Goal: Find specific page/section: Find specific page/section

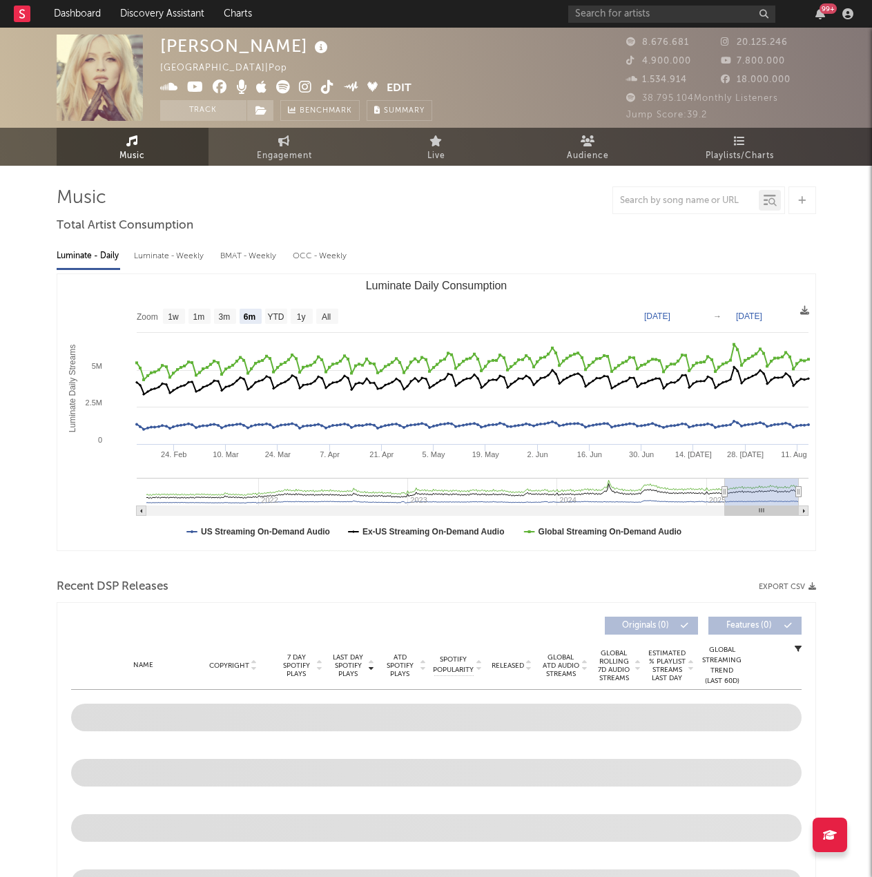
select select "6m"
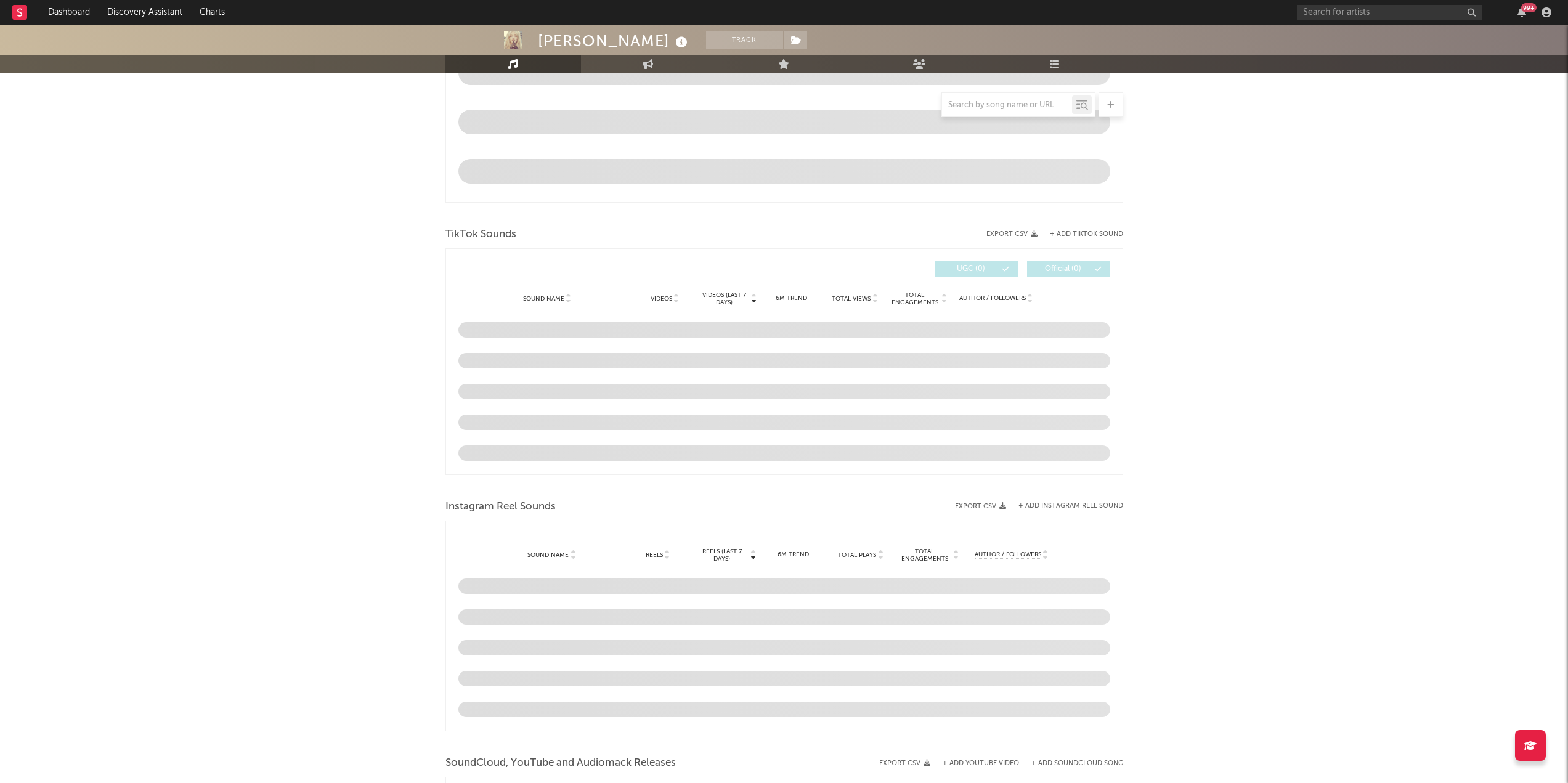
scroll to position [493, 0]
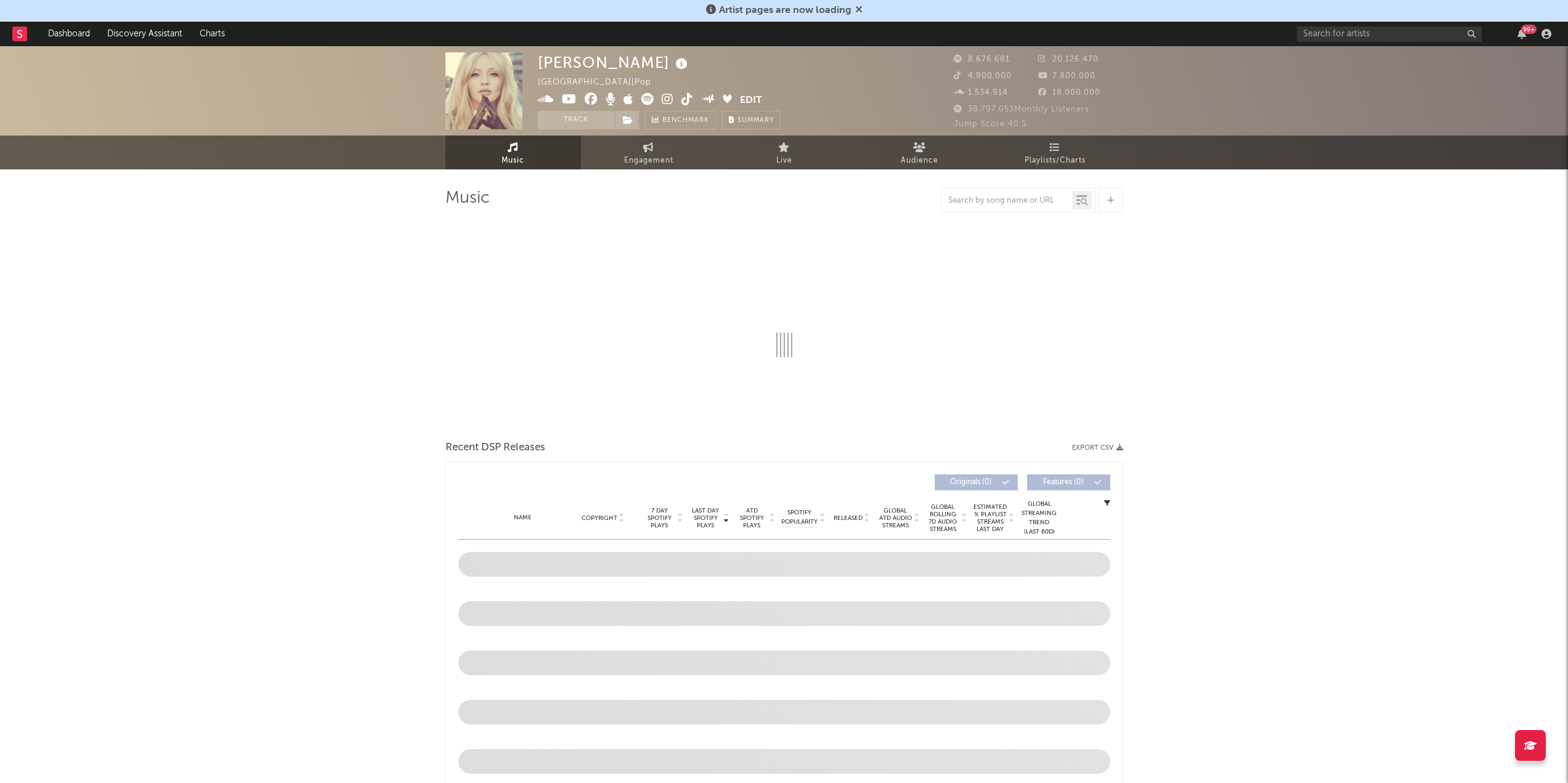
select select "6m"
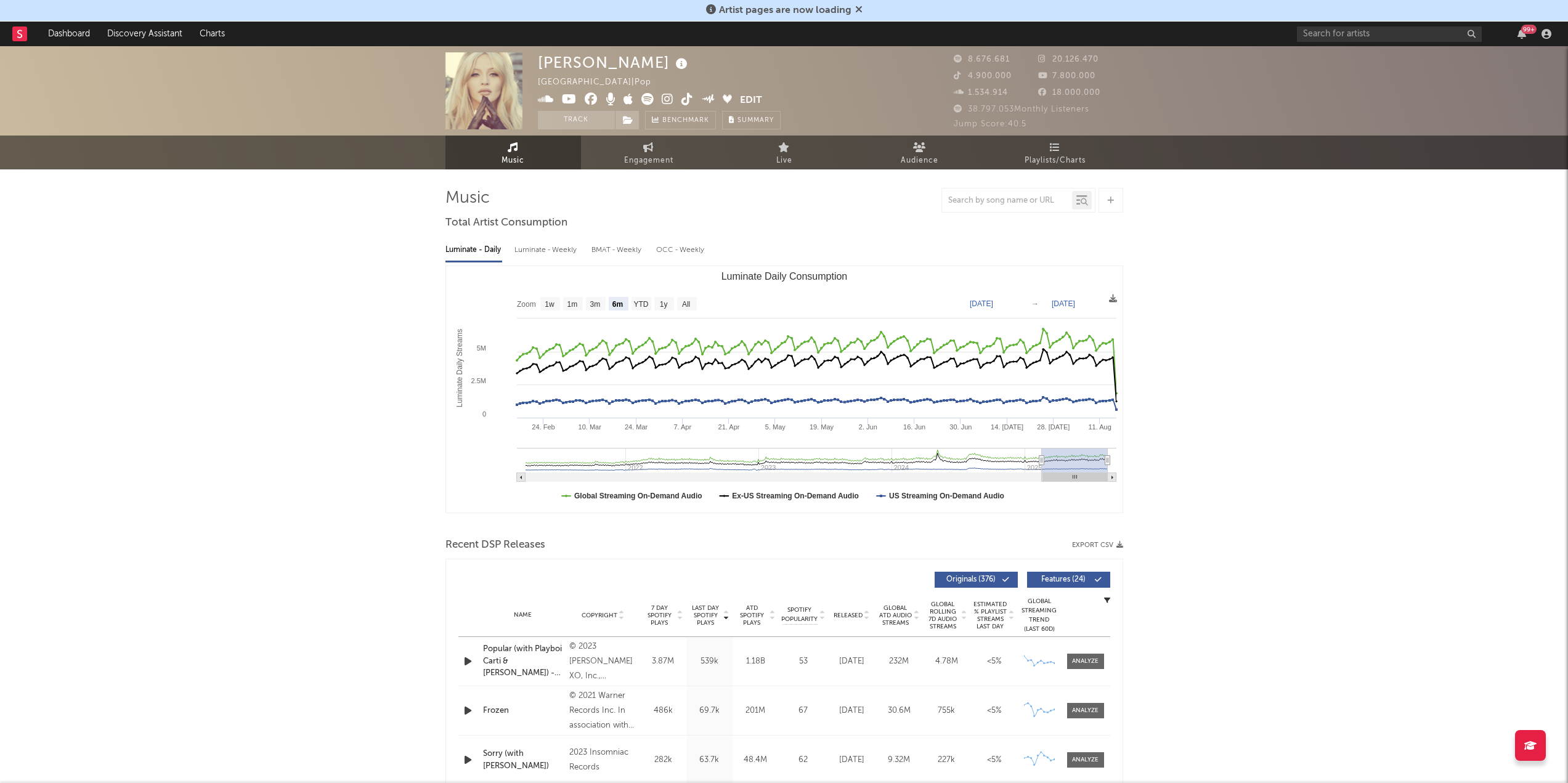
drag, startPoint x: 854, startPoint y: 3, endPoint x: 854, endPoint y: 15, distance: 12.0
click at [854, 3] on div "Artist pages are now loading" at bounding box center [784, 11] width 1568 height 21
click at [855, 12] on icon at bounding box center [859, 9] width 7 height 10
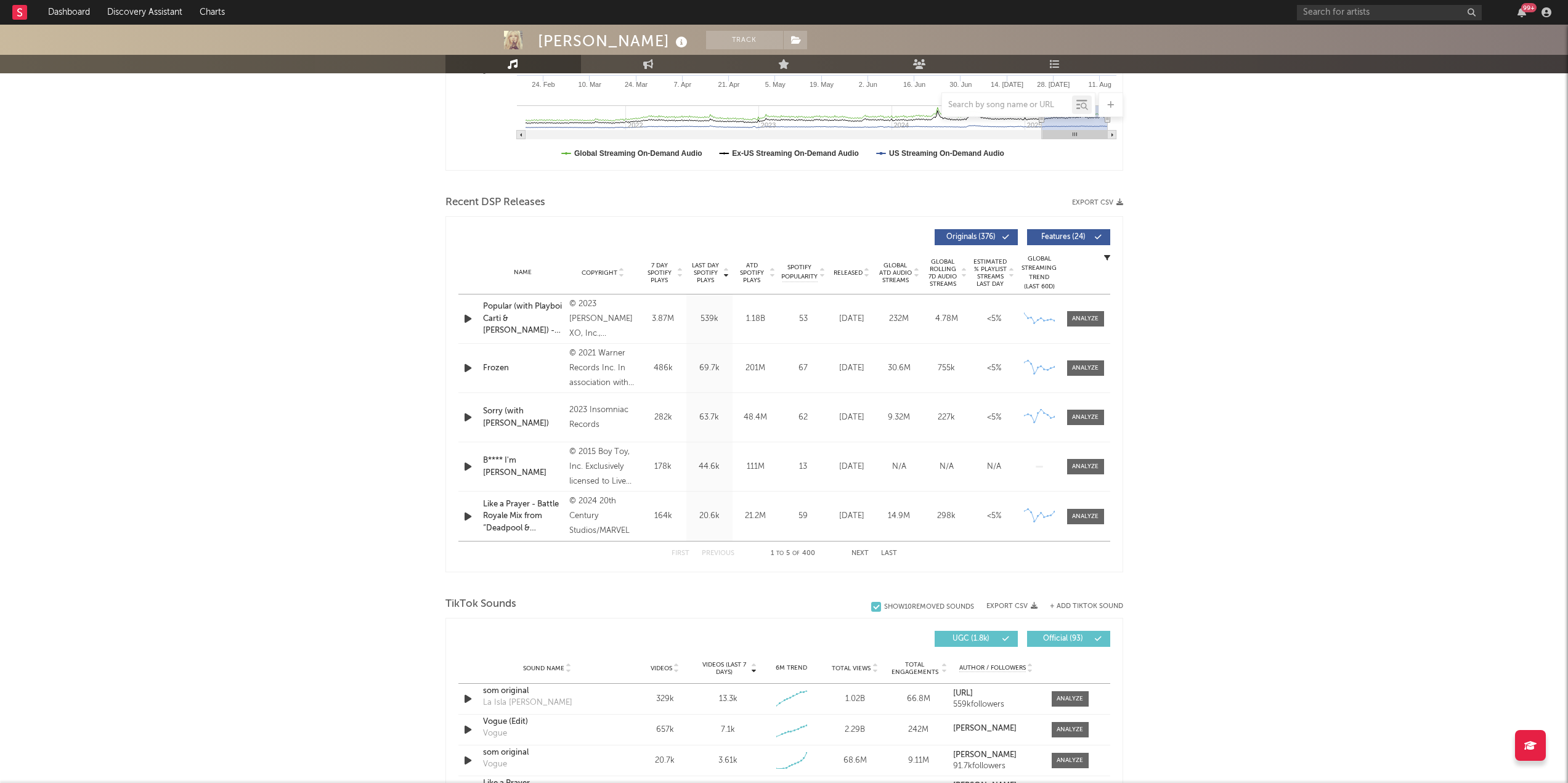
scroll to position [369, 0]
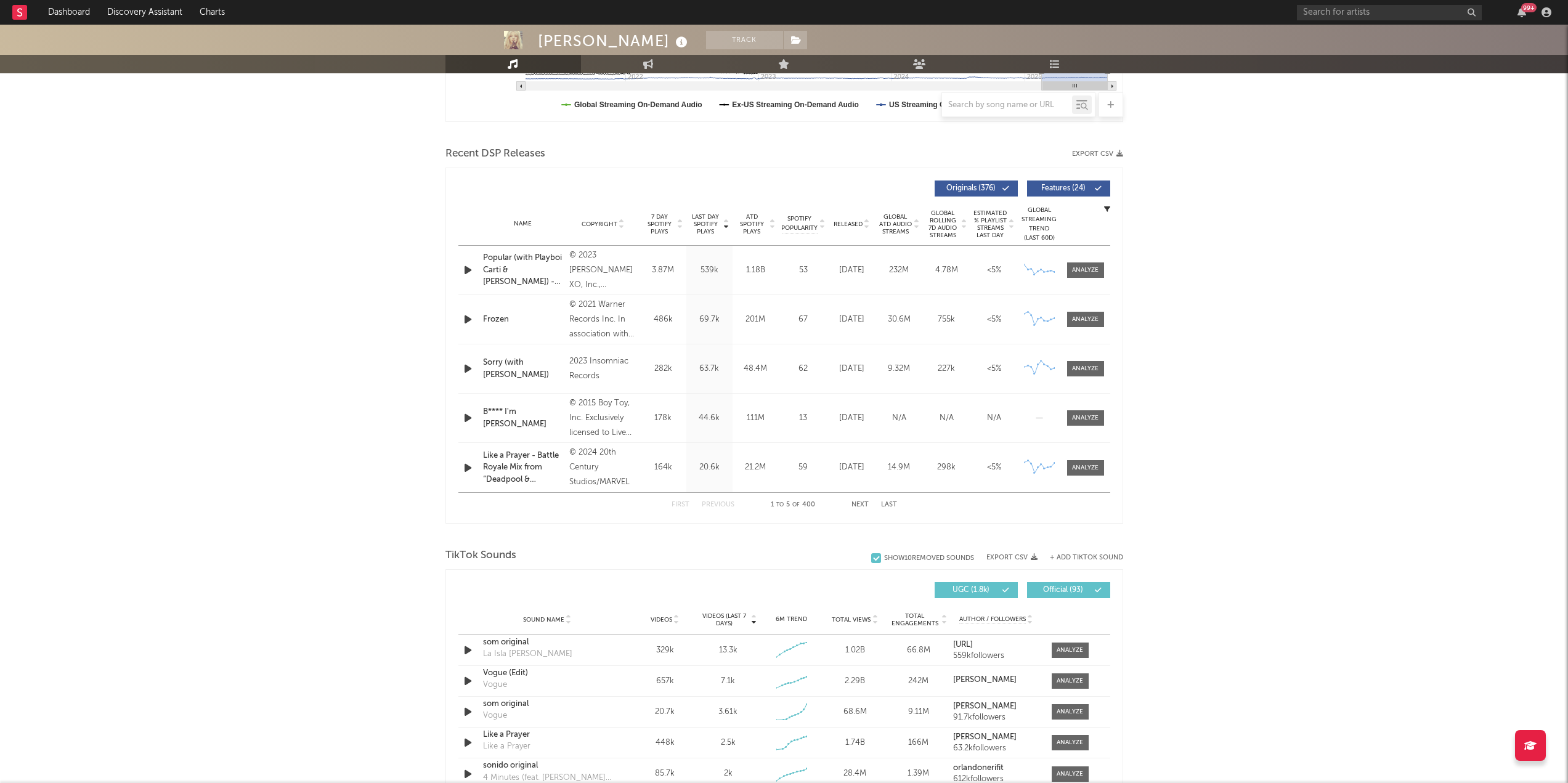
click at [885, 510] on div "First Previous 1 to 5 of 400 Next Last" at bounding box center [784, 505] width 226 height 24
click at [890, 495] on div "First Previous 1 to 5 of 400 Next Last" at bounding box center [784, 505] width 226 height 24
click at [890, 504] on button "Last" at bounding box center [889, 505] width 16 height 7
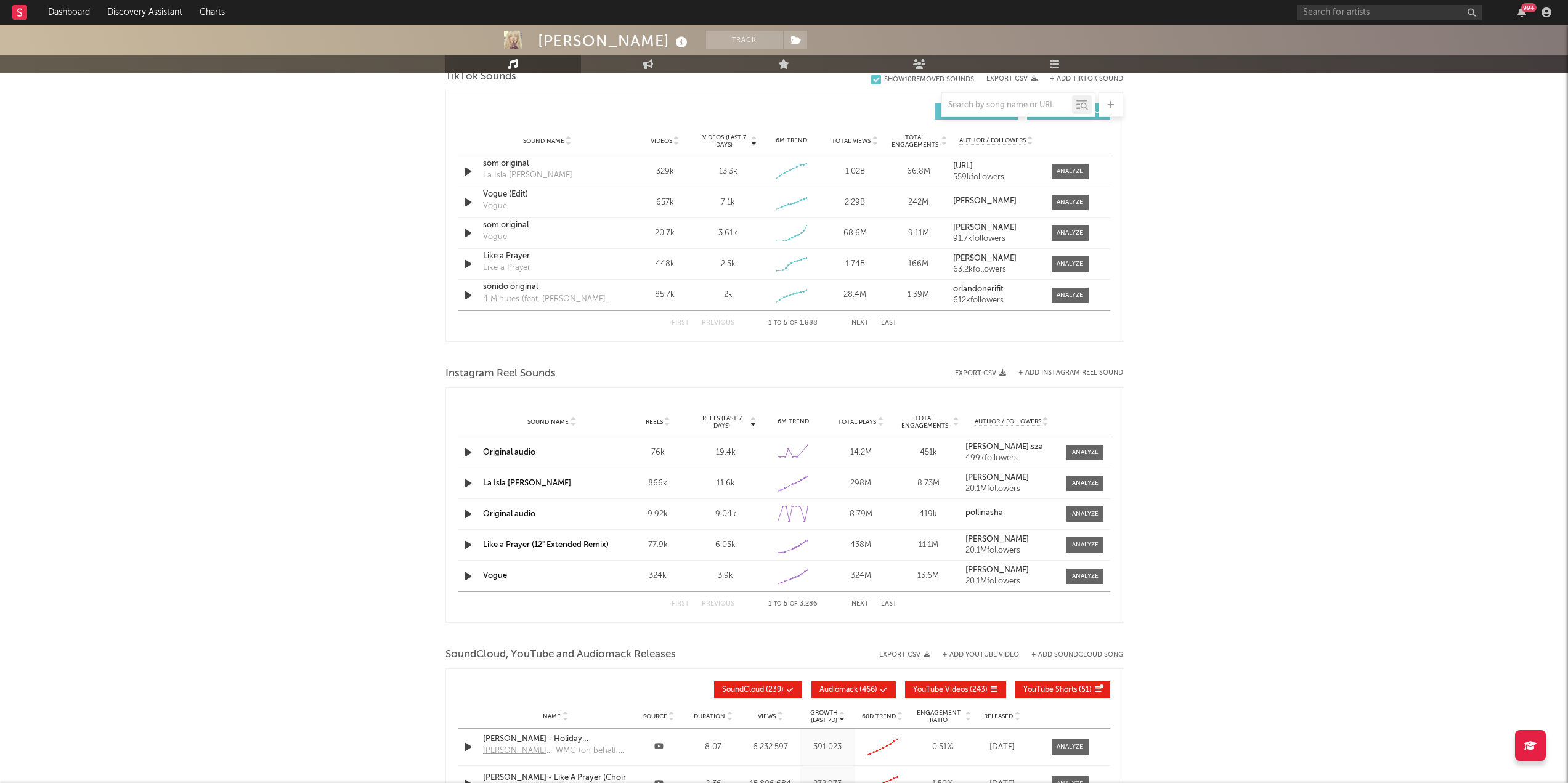
scroll to position [985, 0]
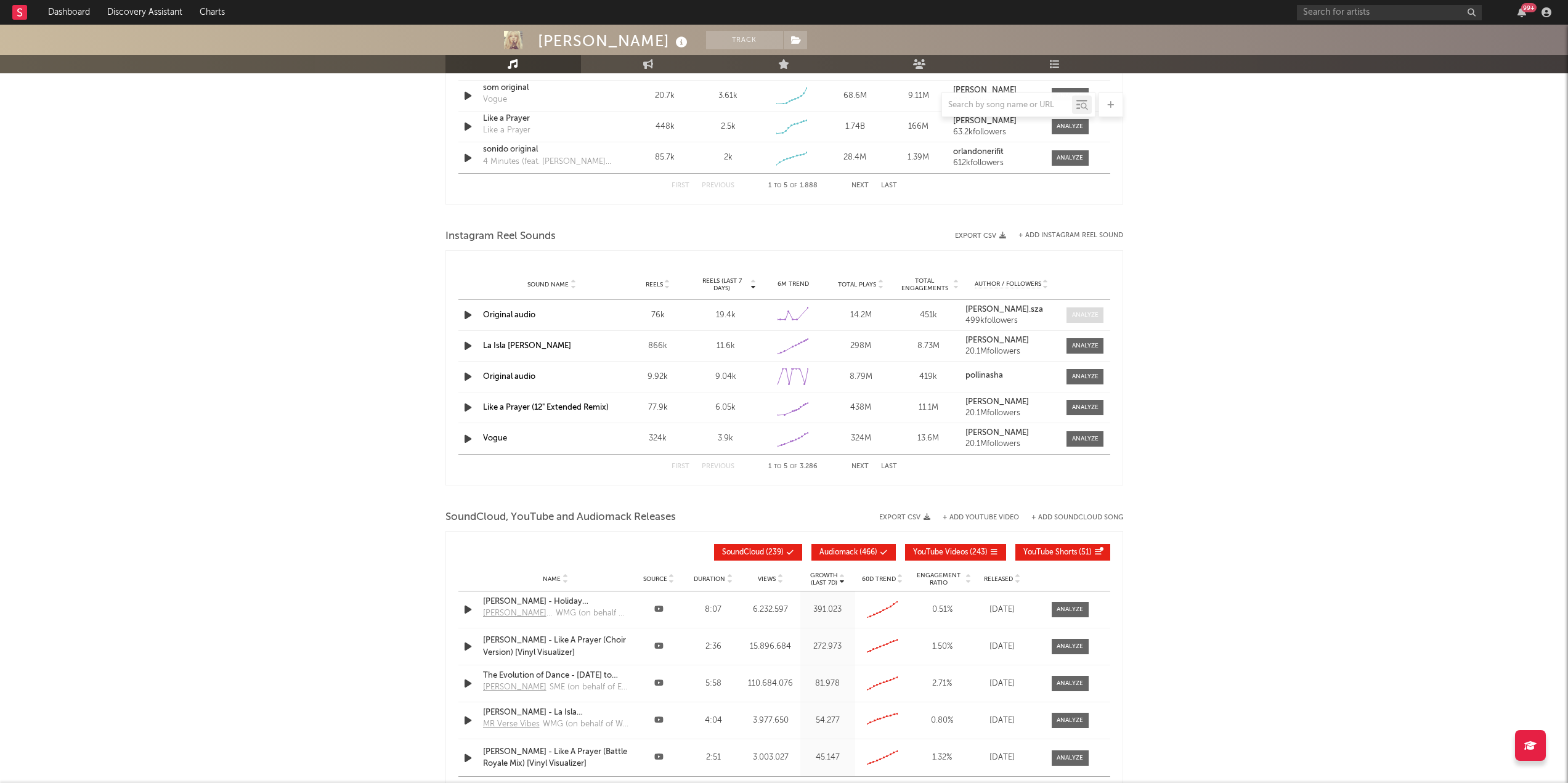
click at [1091, 316] on div at bounding box center [1085, 315] width 27 height 9
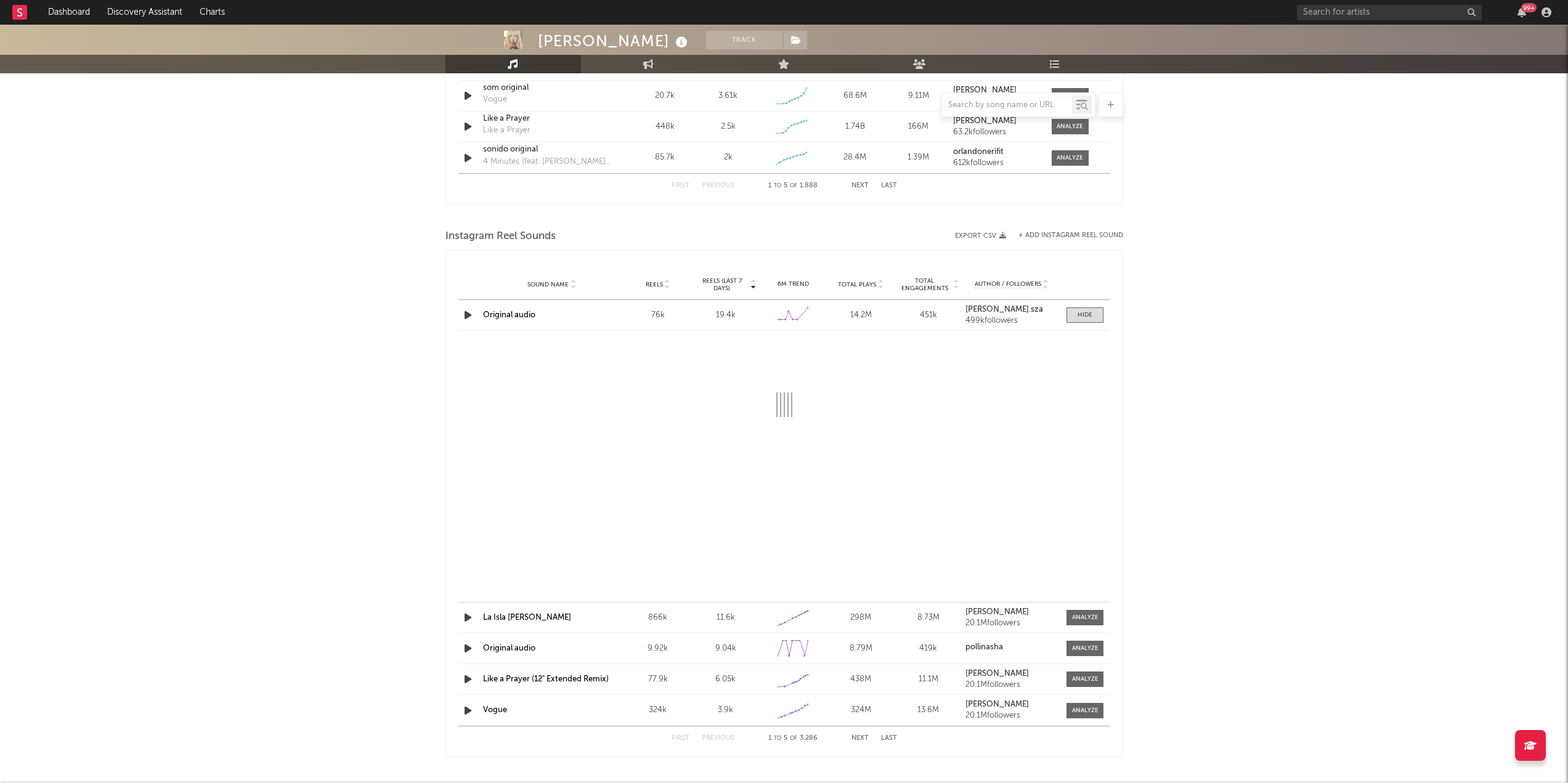
select select "6m"
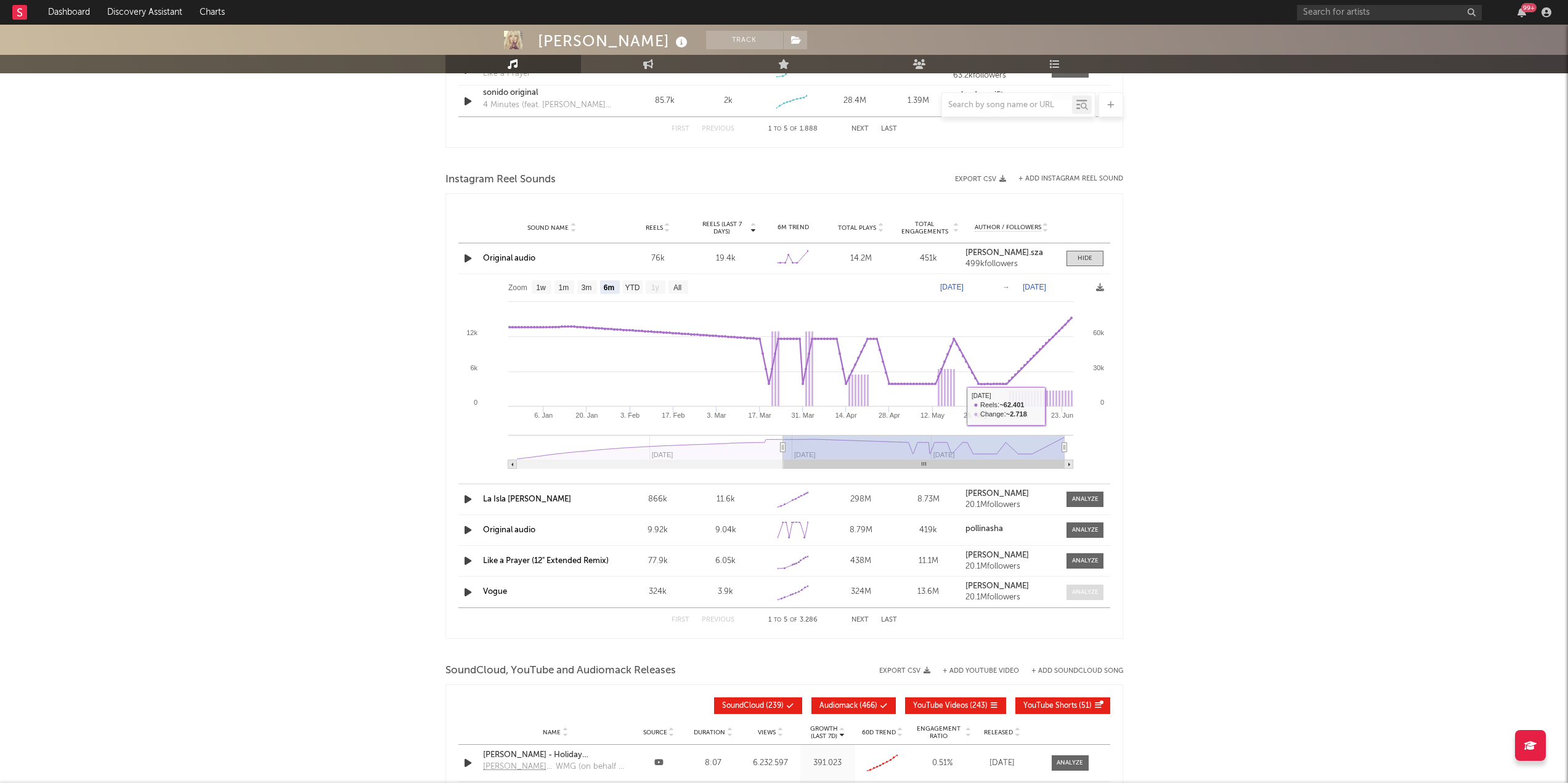
scroll to position [1109, 0]
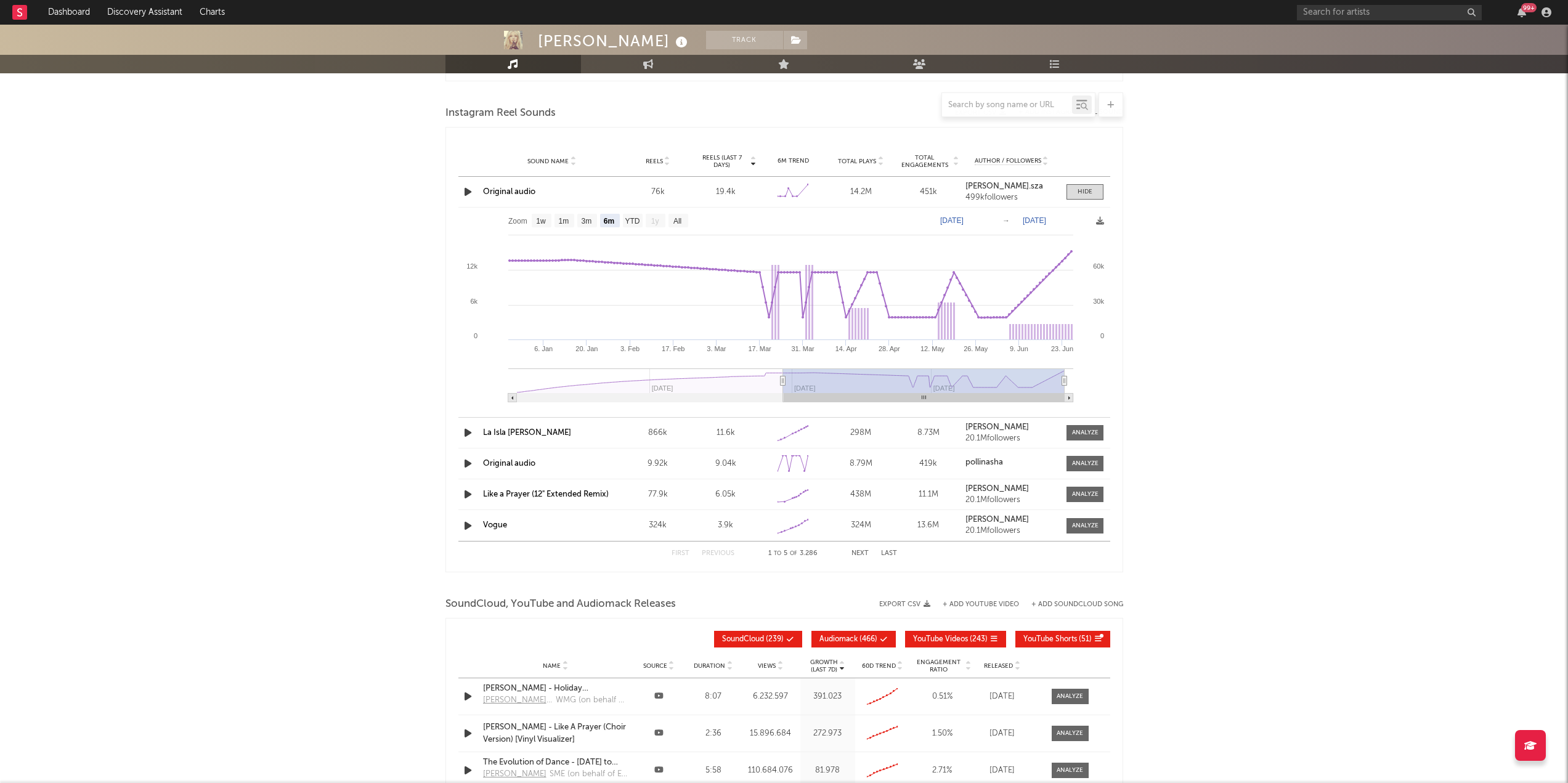
click at [1104, 435] on div at bounding box center [1085, 433] width 49 height 15
drag, startPoint x: 1096, startPoint y: 431, endPoint x: 1136, endPoint y: 463, distance: 51.2
click at [1098, 432] on div at bounding box center [1085, 433] width 27 height 9
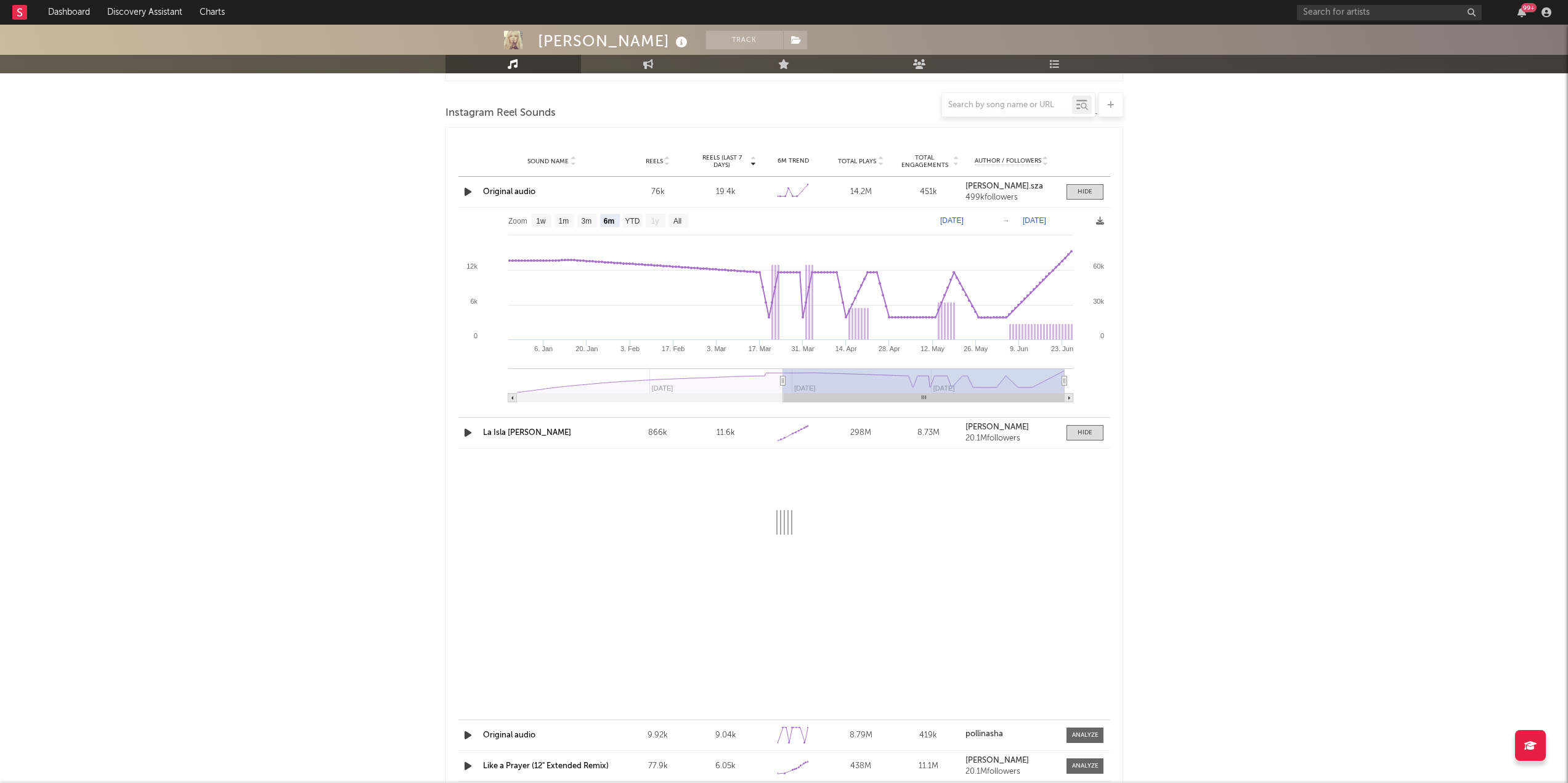
select select "6m"
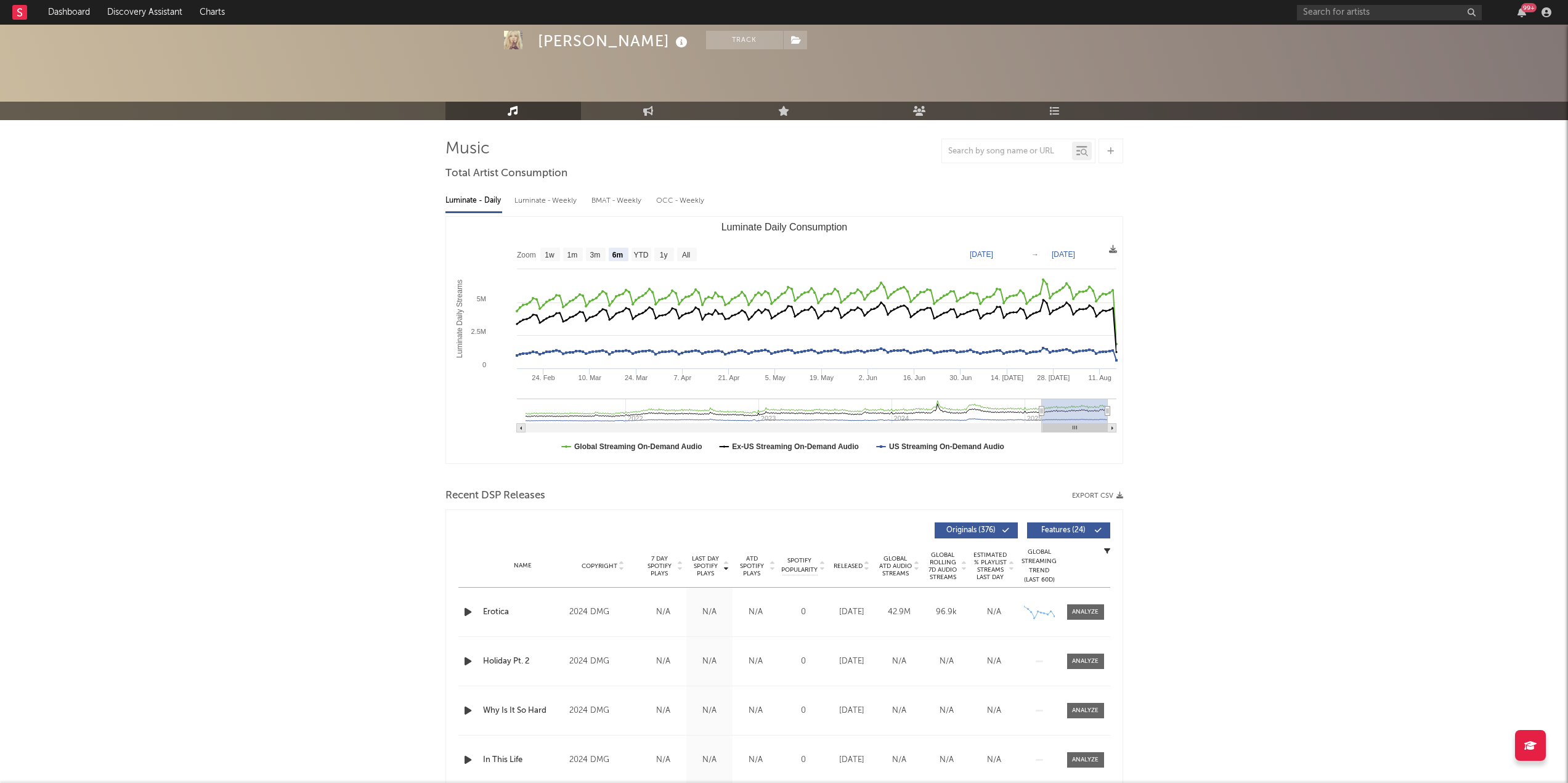
scroll to position [0, 0]
